Goal: Task Accomplishment & Management: Complete application form

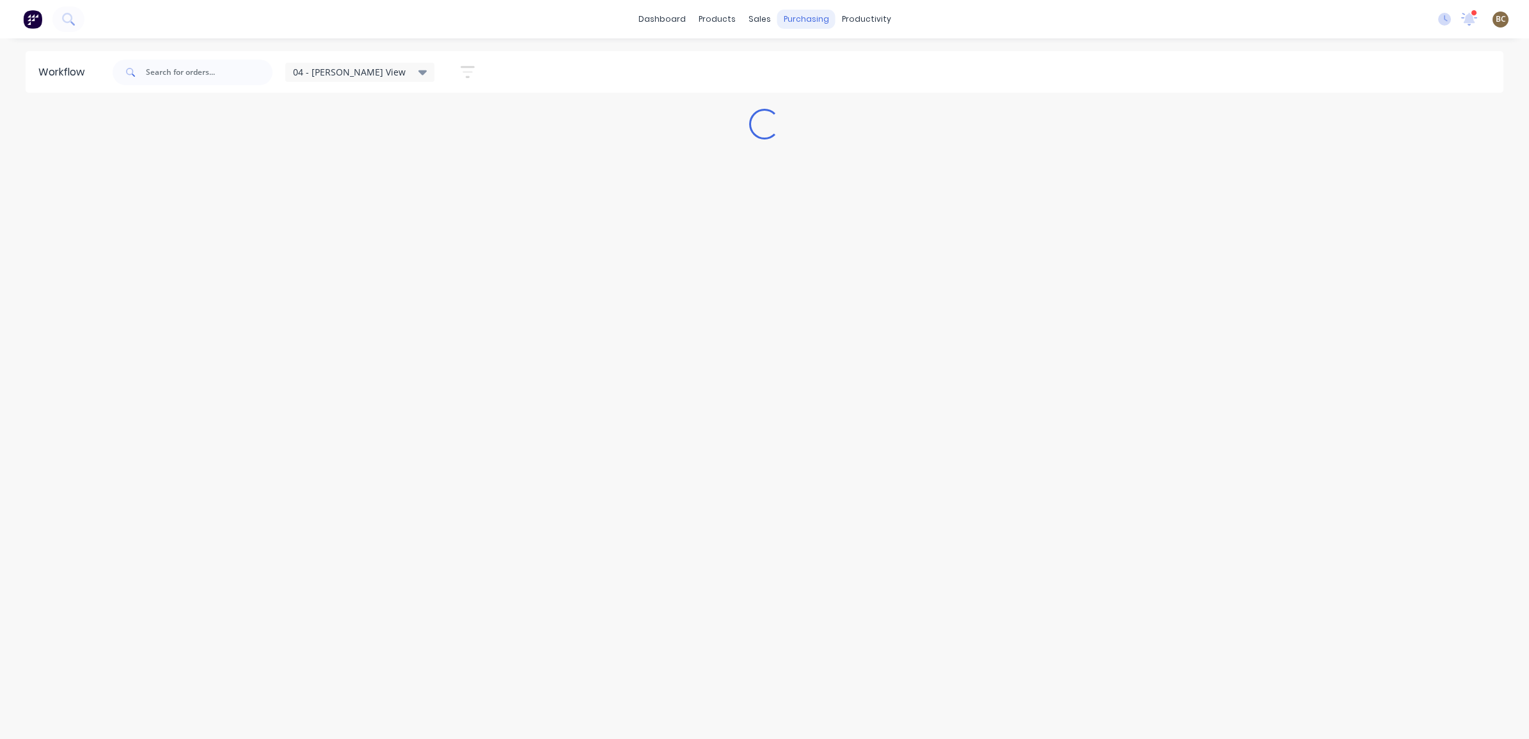
click at [811, 23] on div "purchasing" at bounding box center [806, 19] width 58 height 19
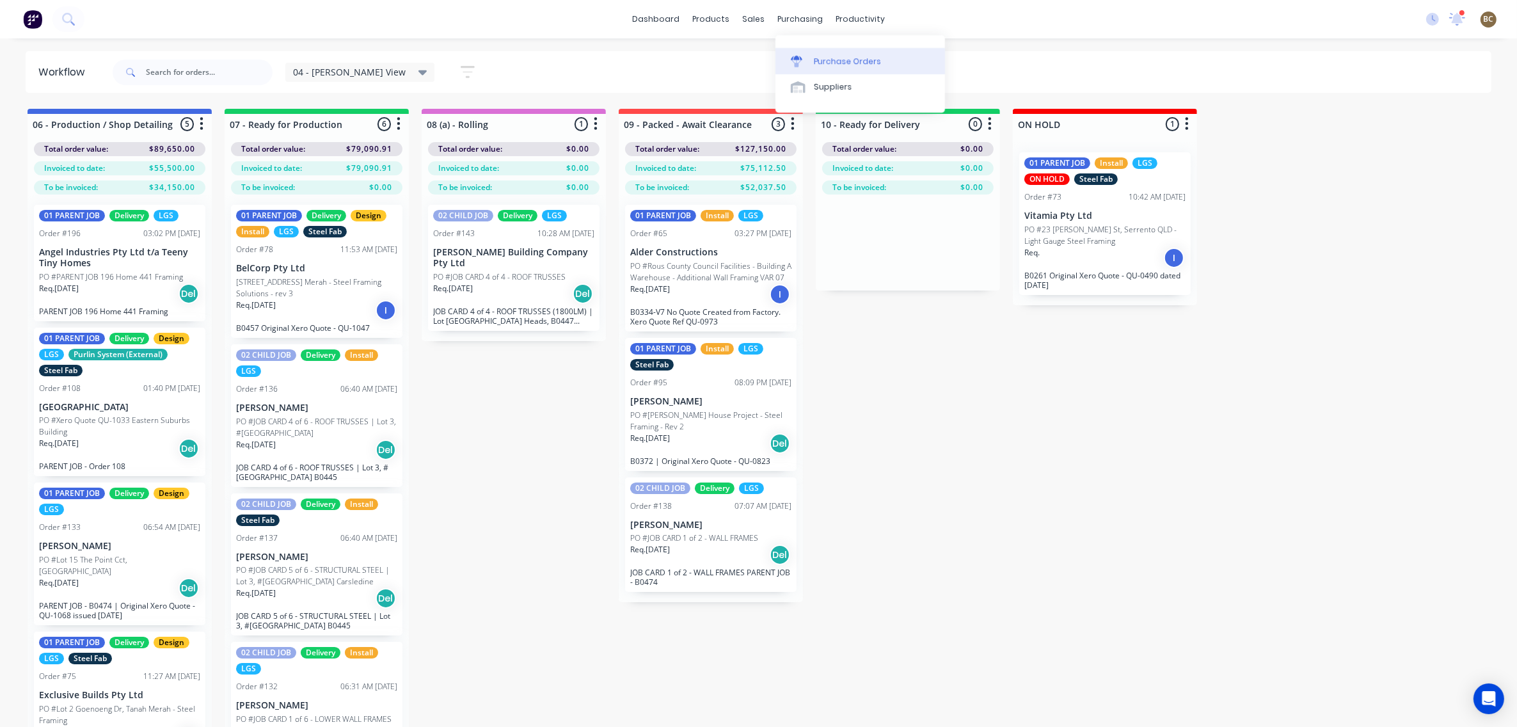
click at [816, 58] on div "Purchase Orders" at bounding box center [848, 62] width 68 height 12
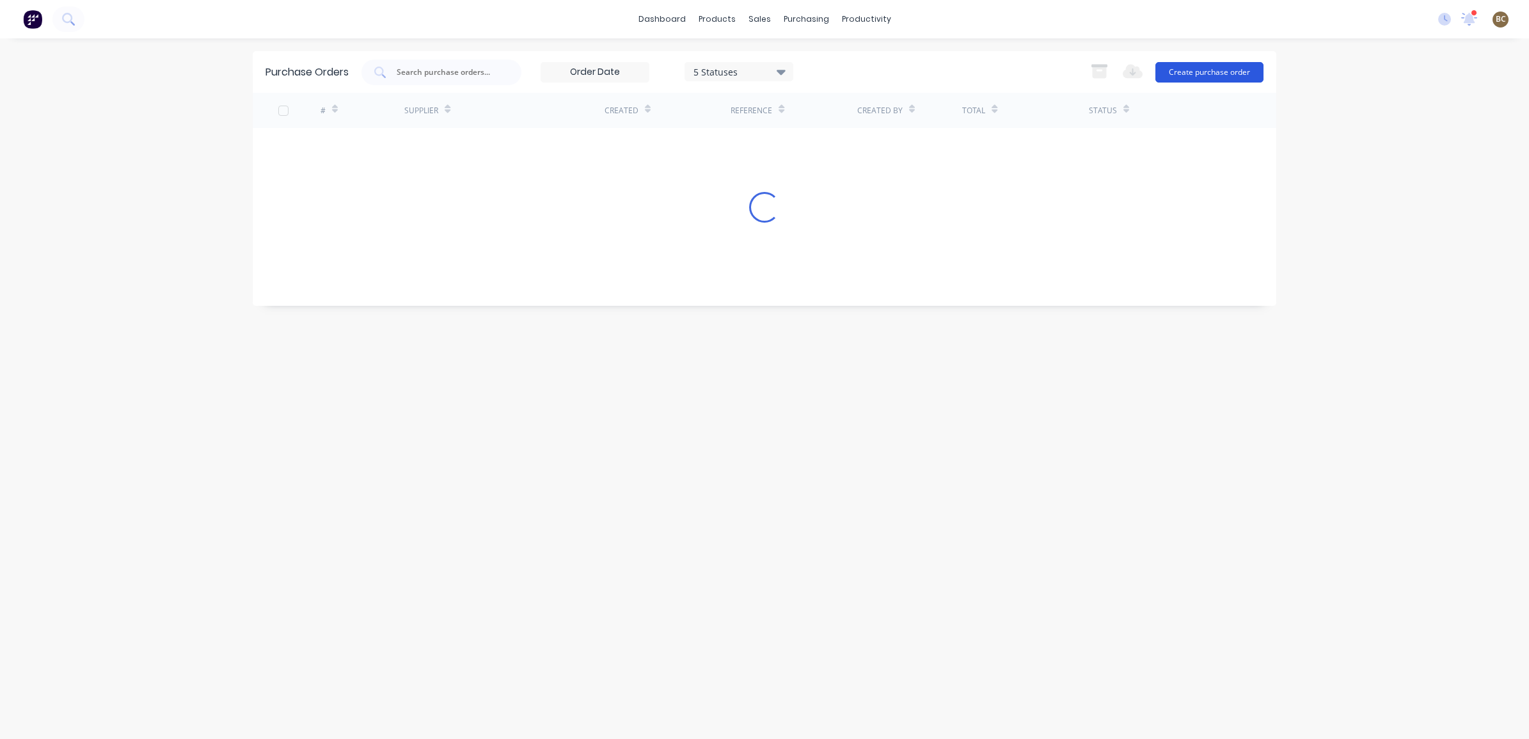
click at [1179, 72] on button "Create purchase order" at bounding box center [1210, 72] width 108 height 20
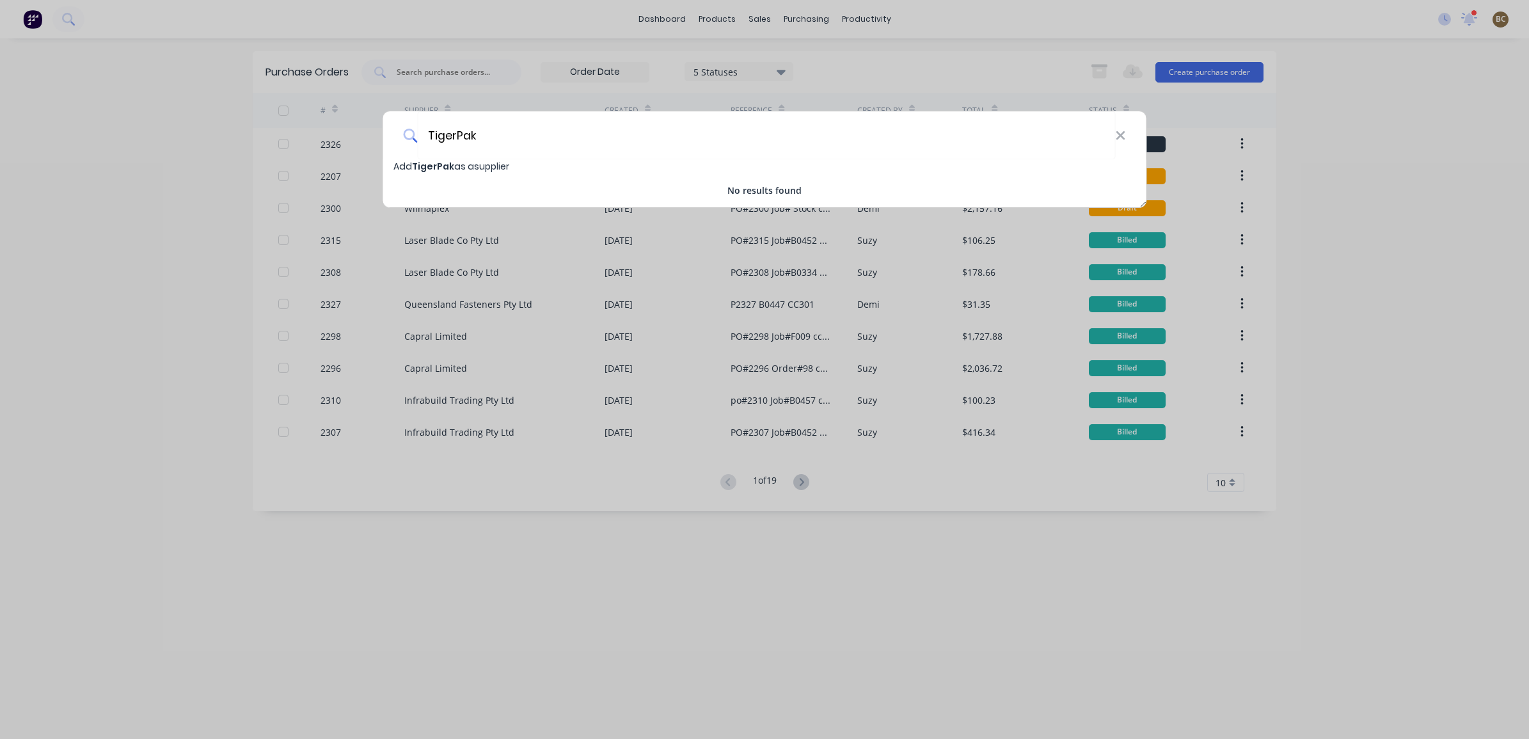
type input "TigerPak"
click at [718, 165] on div "Add TigerPak as a supplier" at bounding box center [764, 166] width 763 height 14
select select "AU"
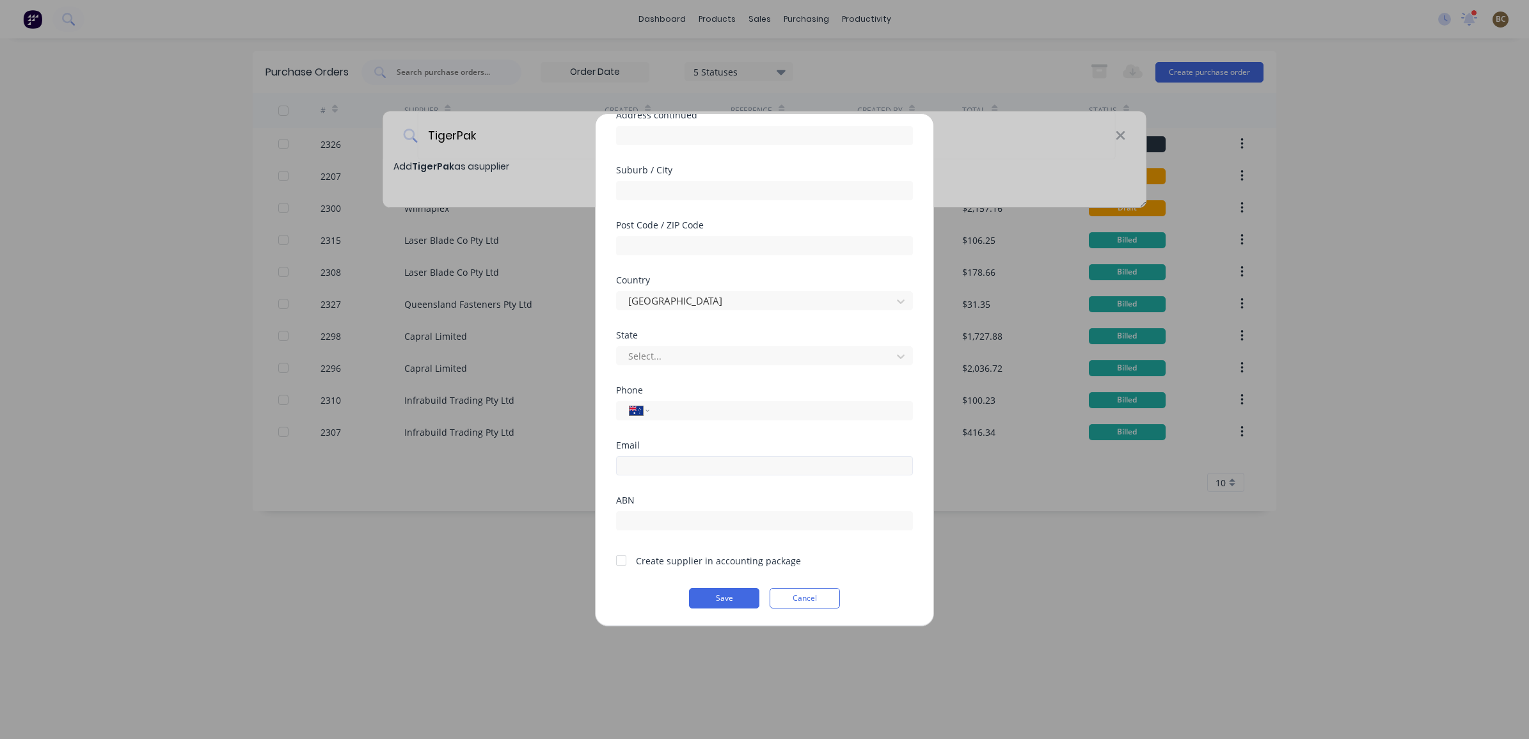
scroll to position [168, 0]
click at [724, 597] on button "Save" at bounding box center [724, 597] width 70 height 20
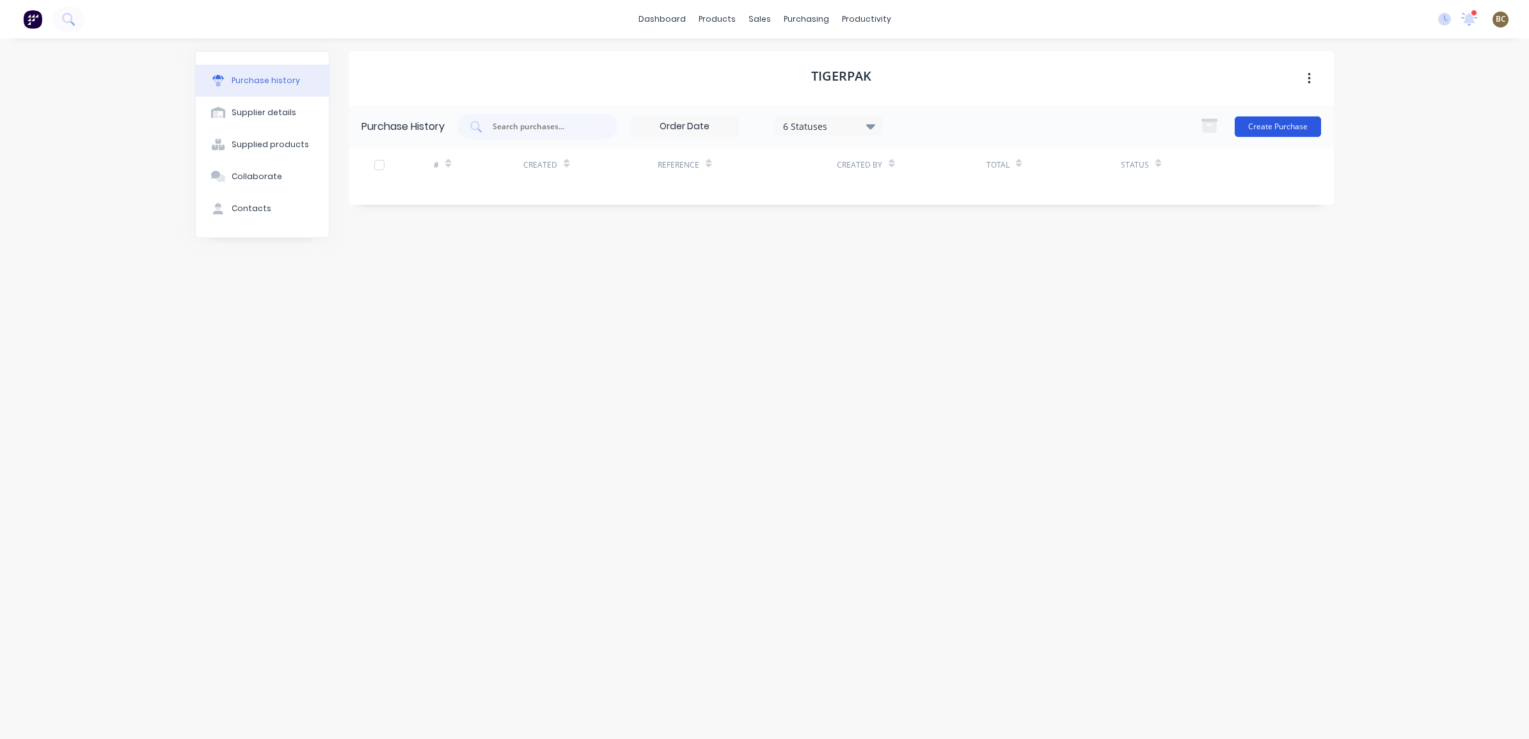
click at [1269, 126] on button "Create Purchase" at bounding box center [1278, 126] width 86 height 20
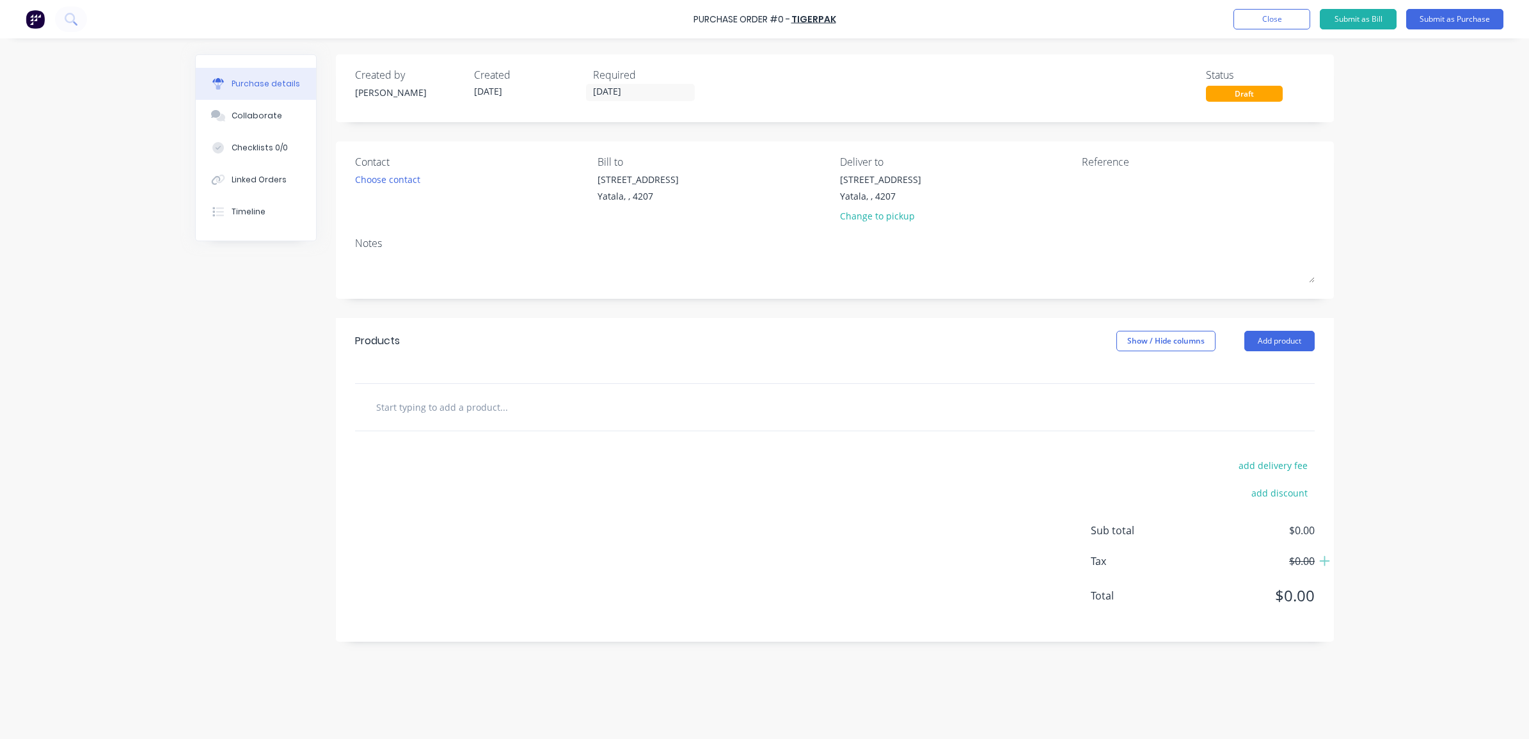
click at [525, 413] on input "text" at bounding box center [504, 407] width 256 height 26
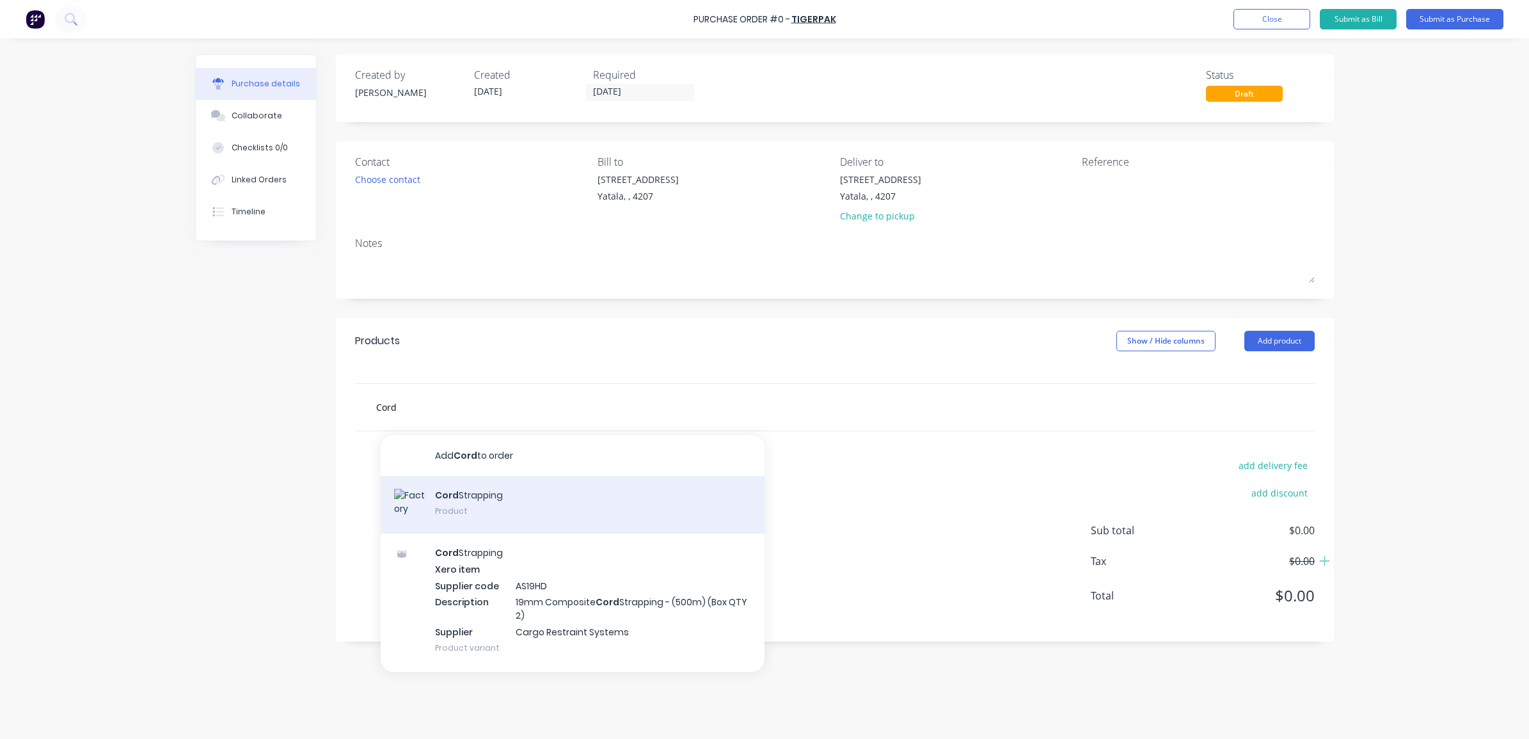
click at [534, 517] on div "Cord Strapping Product" at bounding box center [573, 505] width 384 height 58
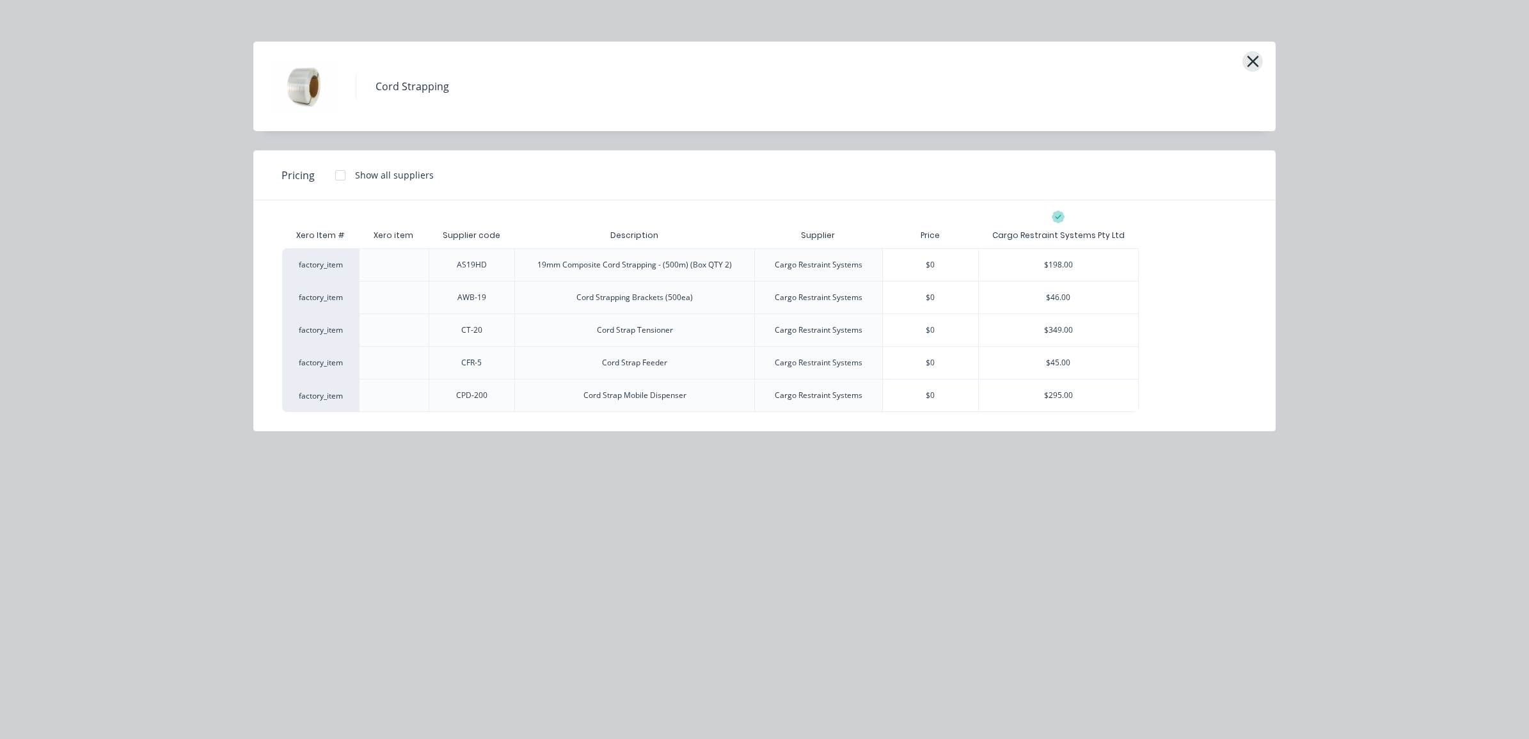
click at [1254, 60] on icon "button" at bounding box center [1253, 62] width 12 height 12
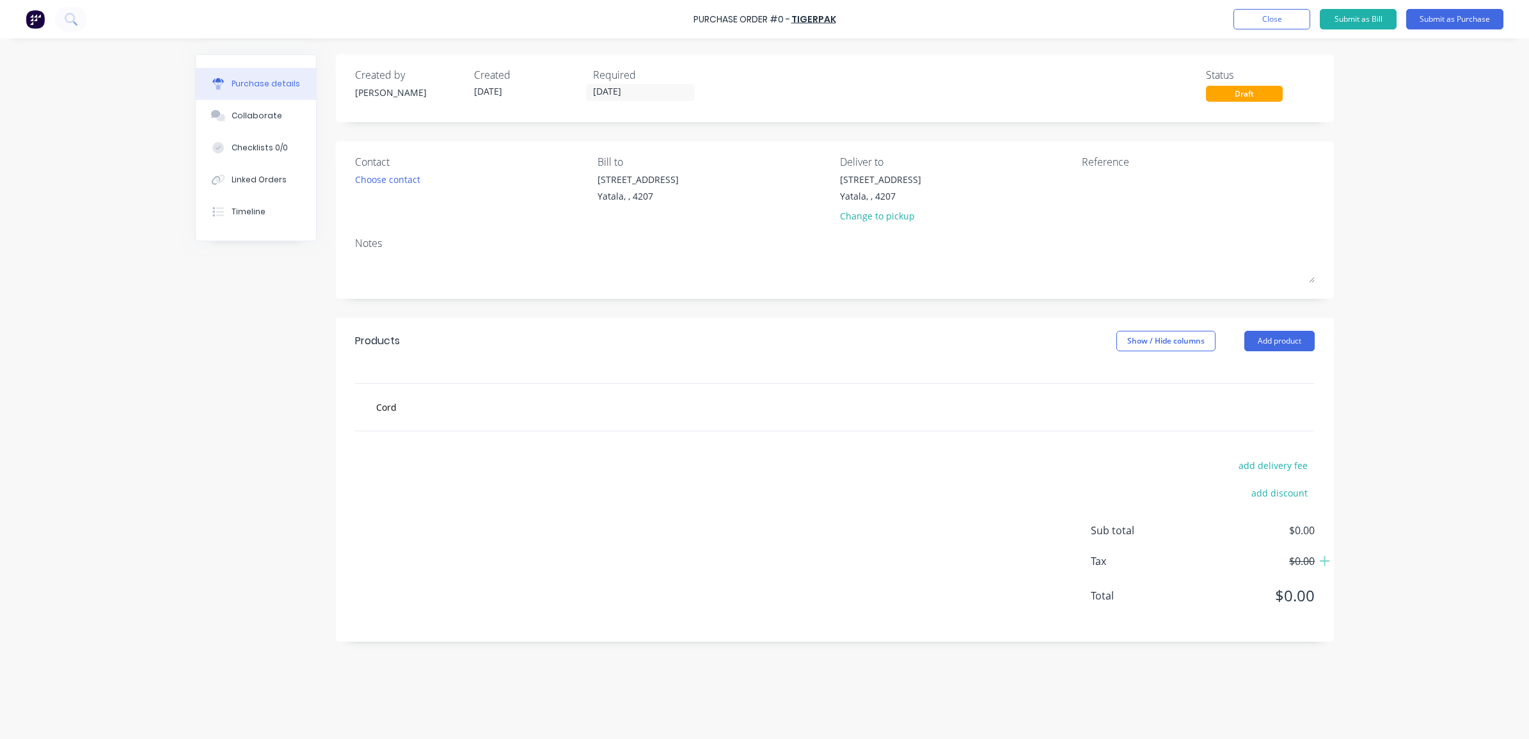
click at [699, 403] on div "Cord" at bounding box center [557, 407] width 384 height 26
click at [482, 420] on input "Cord" at bounding box center [504, 407] width 256 height 26
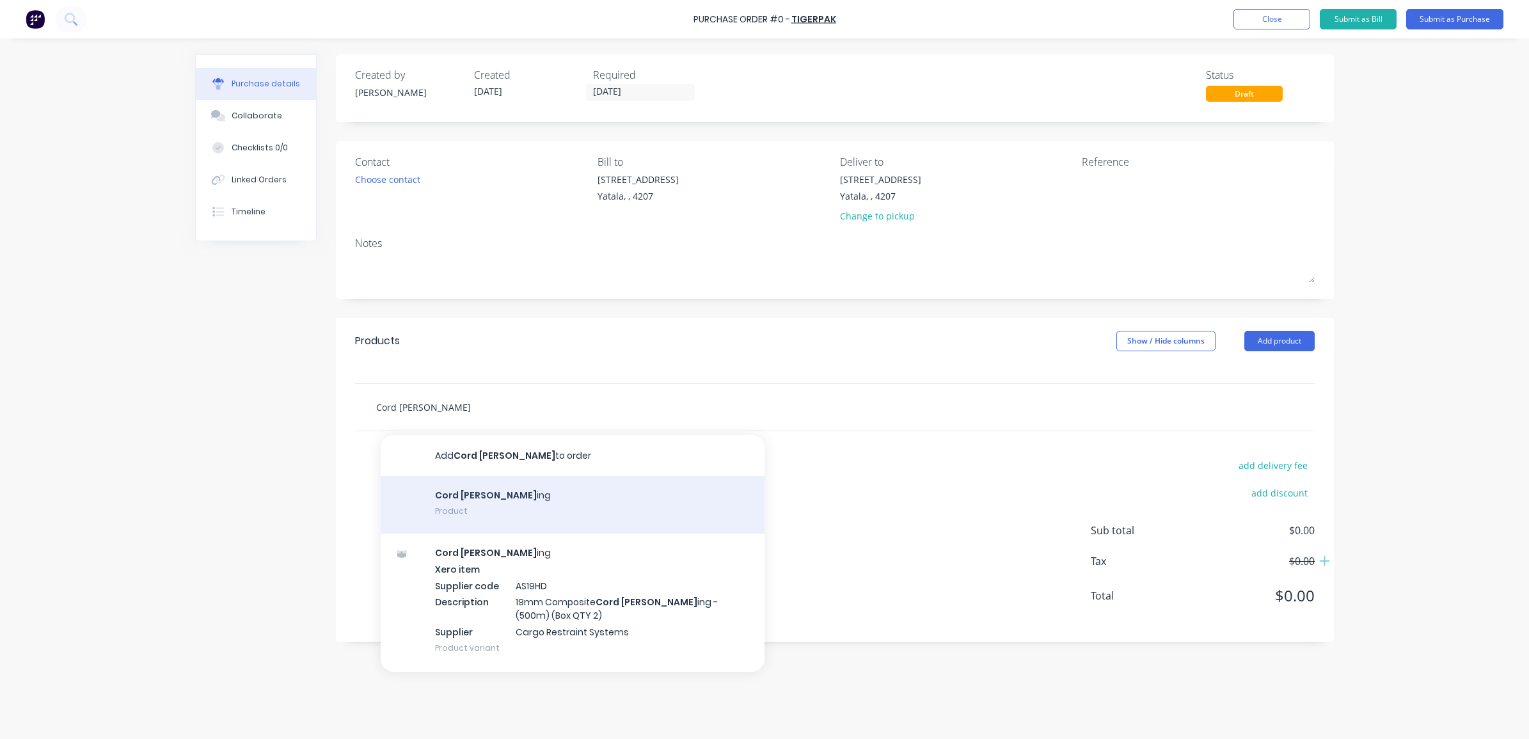
type input "Cord [PERSON_NAME]"
click at [447, 506] on div "Cord [PERSON_NAME] ing Product" at bounding box center [573, 505] width 384 height 58
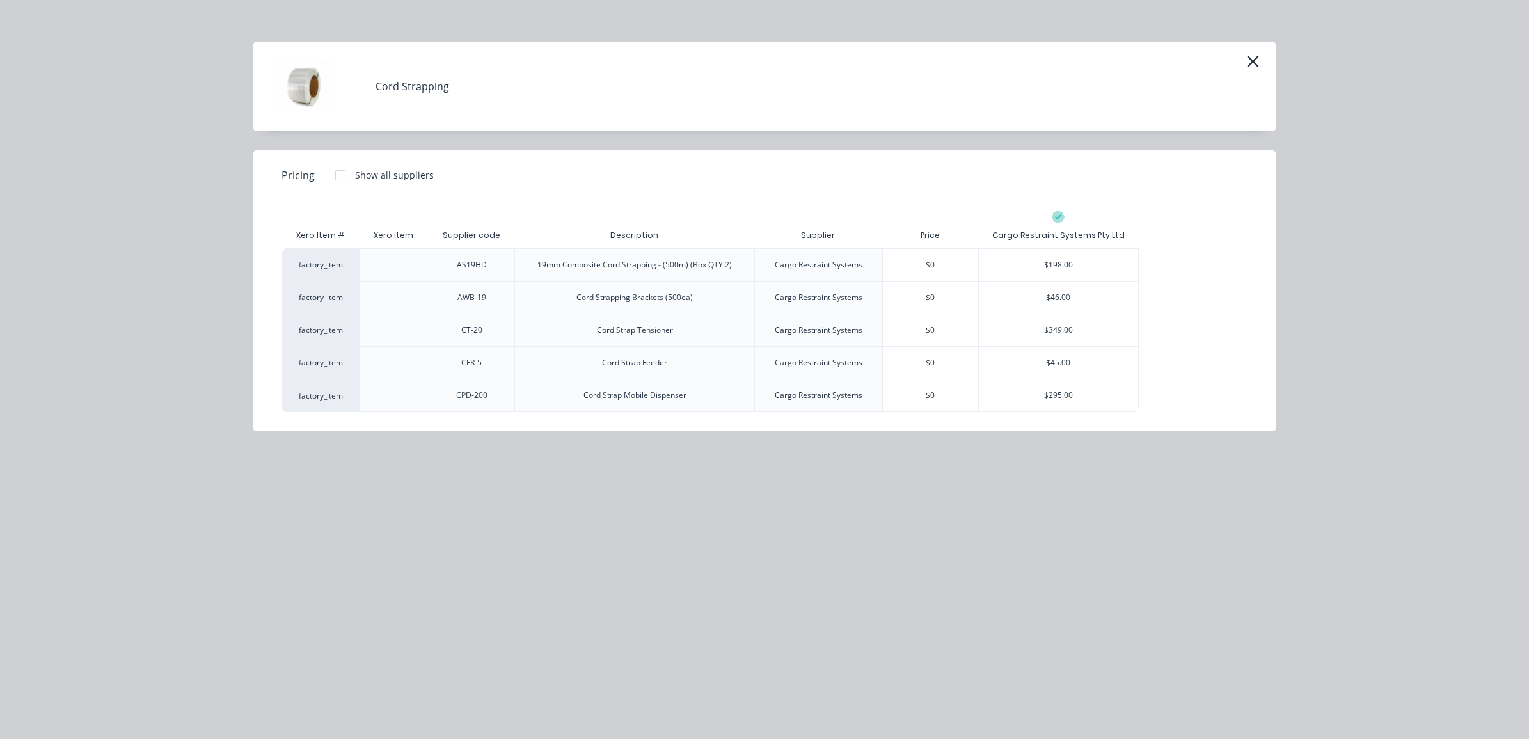
click at [1262, 69] on div "Cord Strapping" at bounding box center [764, 87] width 1022 height 90
click at [1256, 64] on icon "button" at bounding box center [1252, 61] width 13 height 18
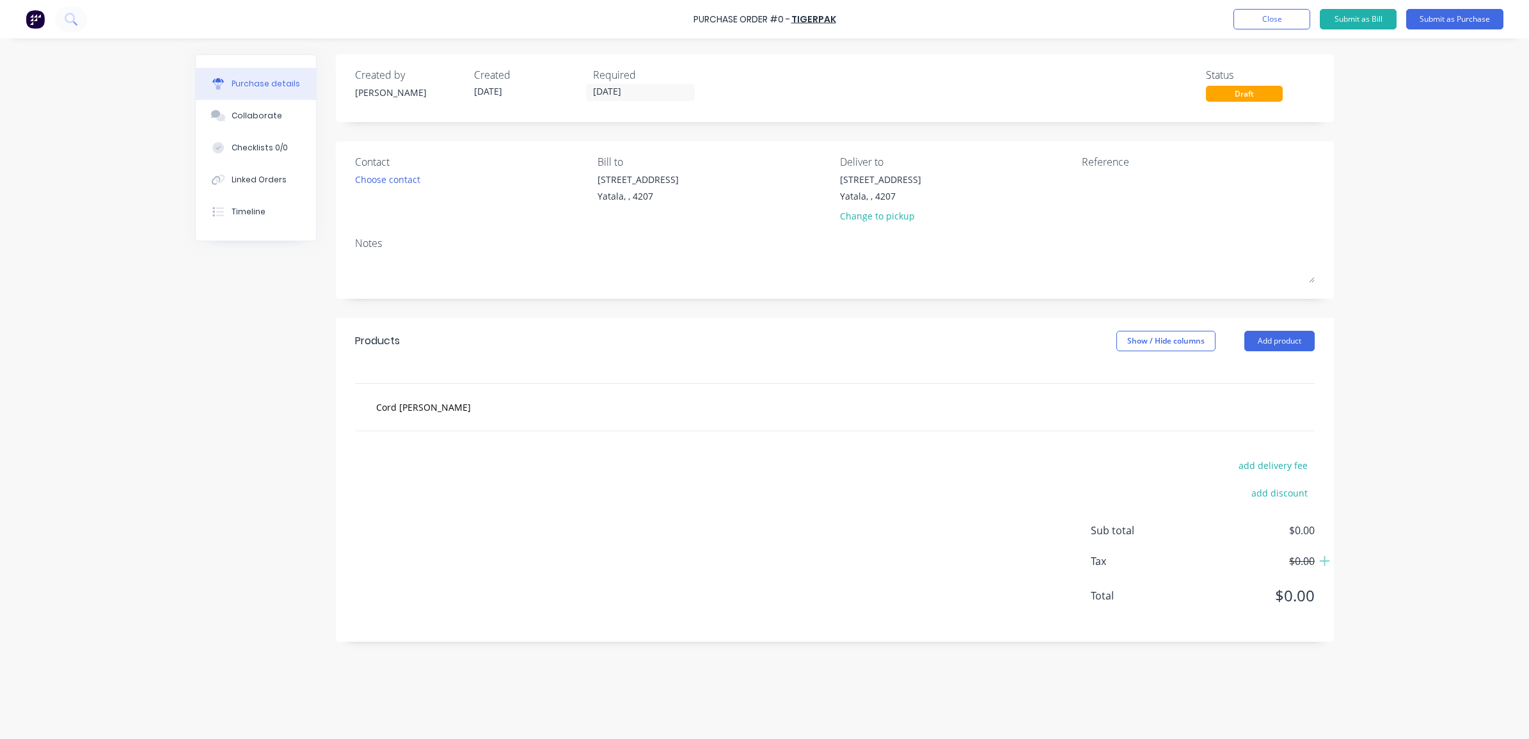
drag, startPoint x: 1079, startPoint y: 385, endPoint x: 992, endPoint y: 406, distance: 88.9
click at [1078, 385] on div "Cord [PERSON_NAME]" at bounding box center [835, 407] width 960 height 47
click at [848, 427] on div "Cord [PERSON_NAME]" at bounding box center [835, 407] width 960 height 47
click at [537, 425] on div "Cord [PERSON_NAME]" at bounding box center [835, 407] width 960 height 47
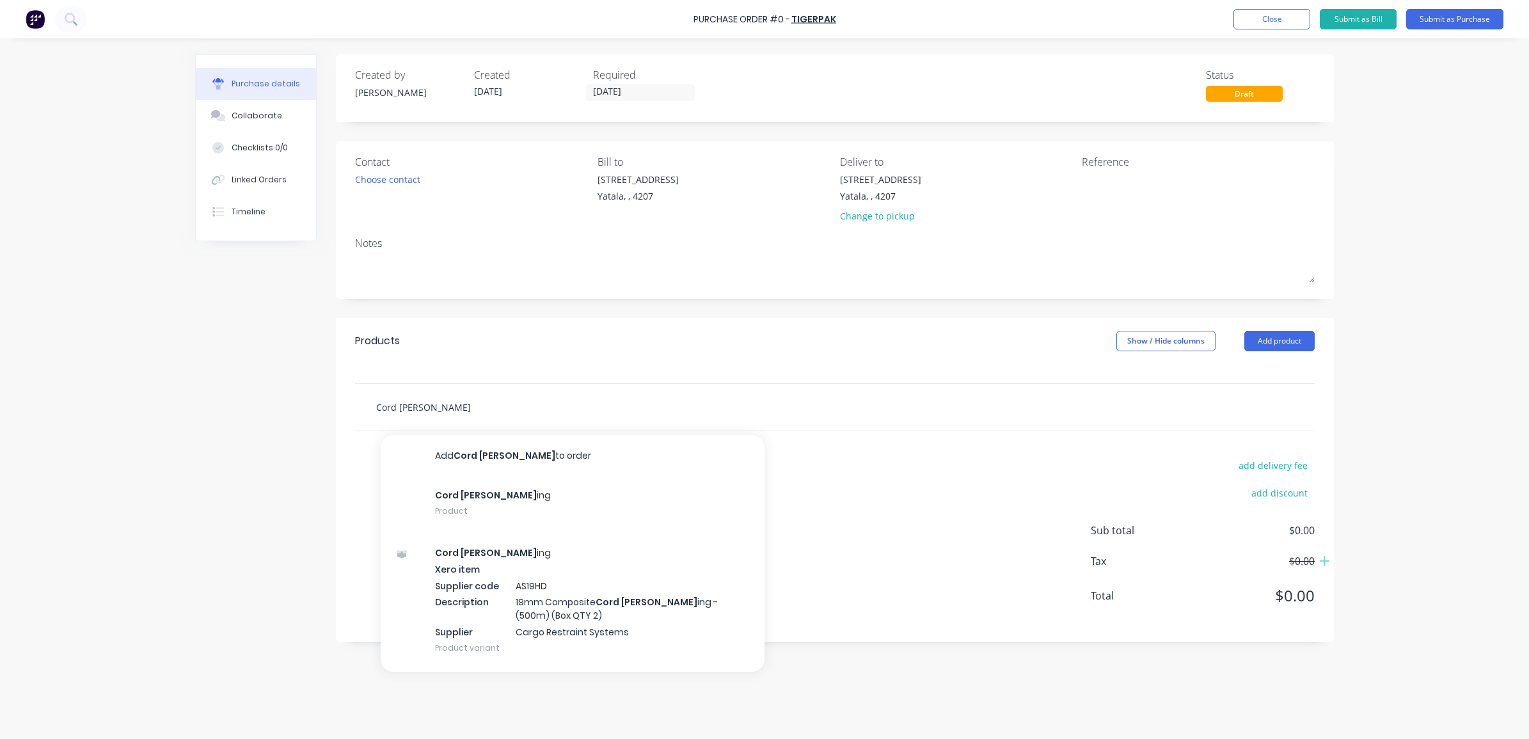
click at [452, 420] on input "Cord [PERSON_NAME]" at bounding box center [504, 407] width 256 height 26
click at [1253, 395] on div "Cord [PERSON_NAME] Add Cord [PERSON_NAME] to order Cord [PERSON_NAME] ing Produ…" at bounding box center [834, 407] width 939 height 26
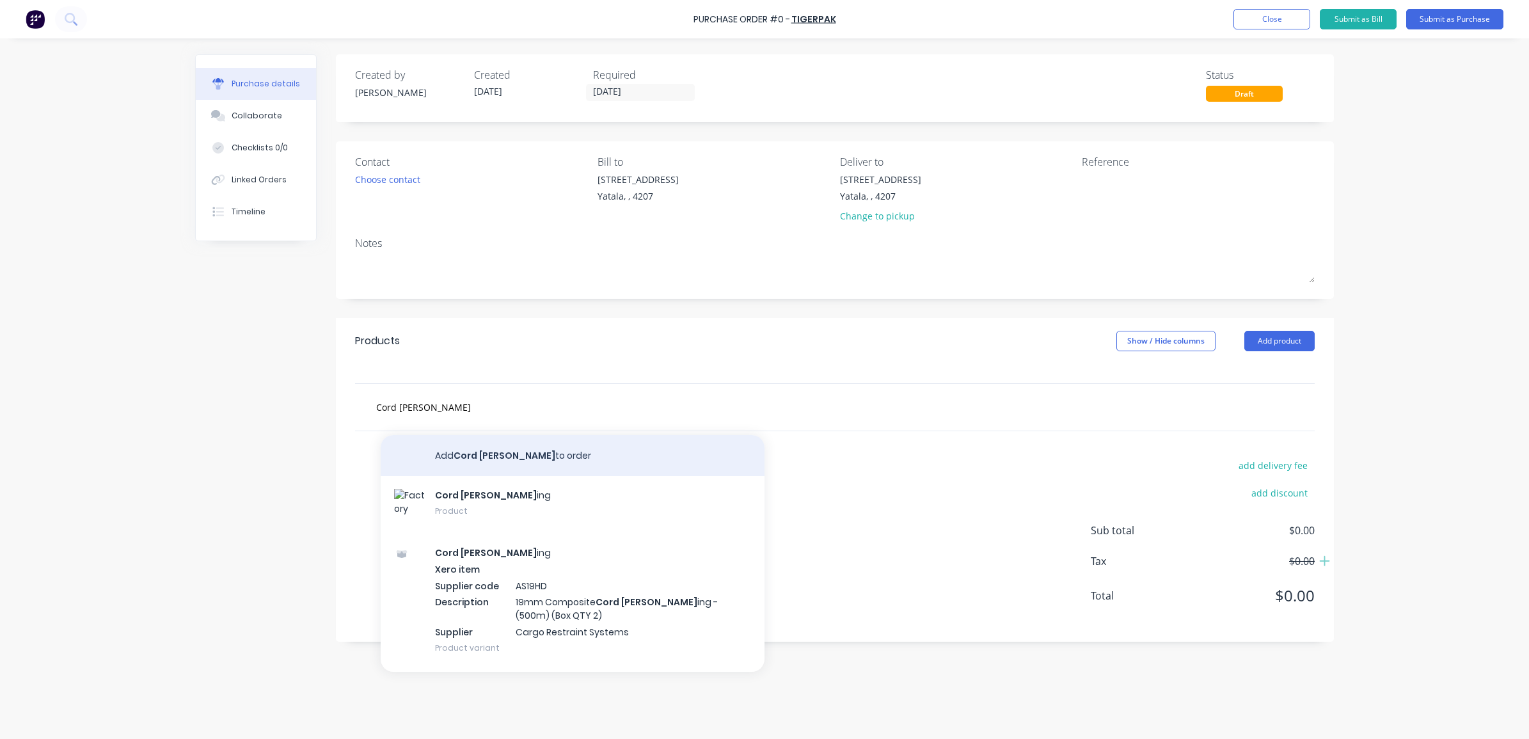
click at [586, 456] on button "Add Cord [PERSON_NAME] to order" at bounding box center [573, 455] width 384 height 41
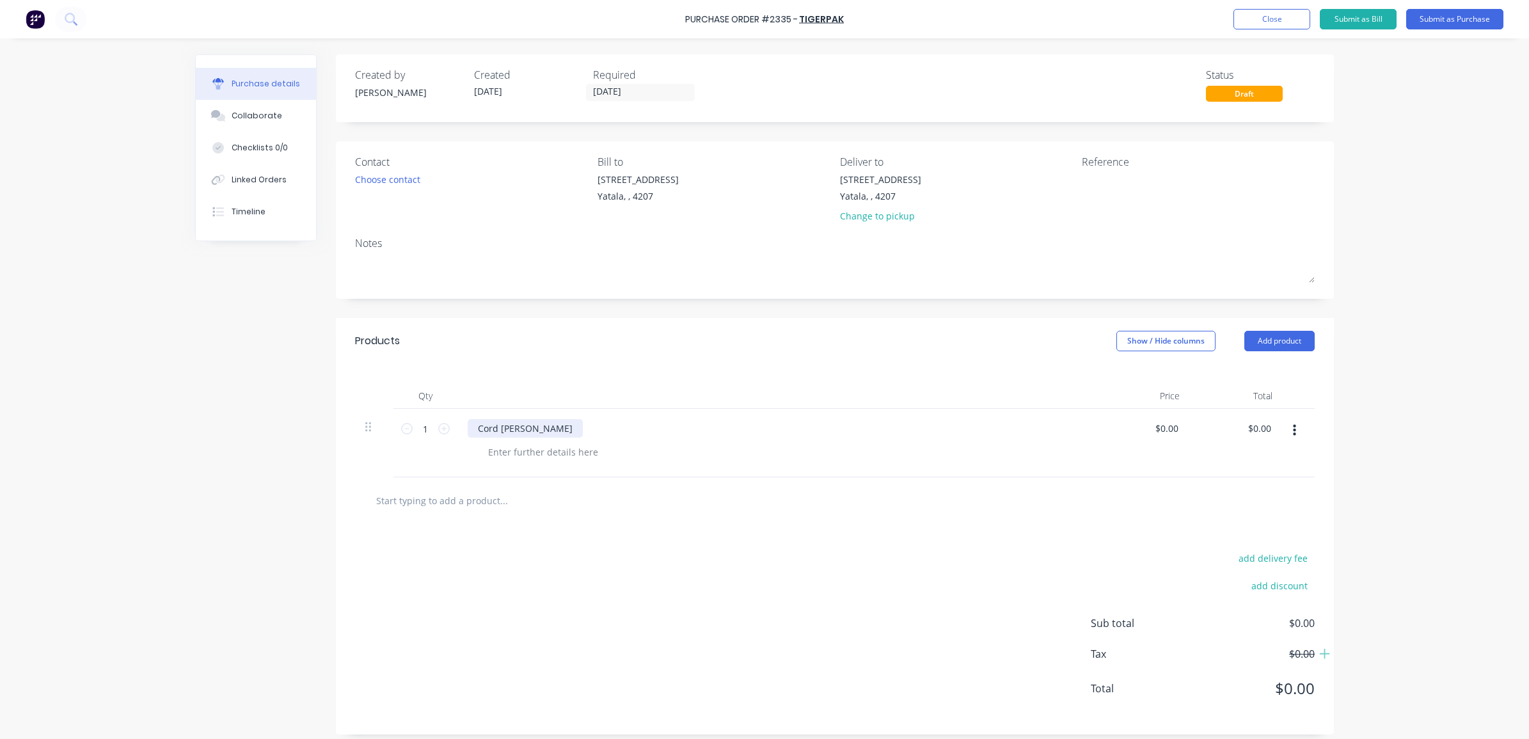
click at [519, 432] on div "Cord [PERSON_NAME]" at bounding box center [525, 428] width 115 height 19
click at [697, 442] on div "Cord Strap" at bounding box center [777, 443] width 640 height 68
click at [1086, 180] on textarea at bounding box center [1162, 187] width 160 height 29
click at [903, 223] on div "Change to pickup" at bounding box center [880, 215] width 81 height 13
